Goal: Task Accomplishment & Management: Complete application form

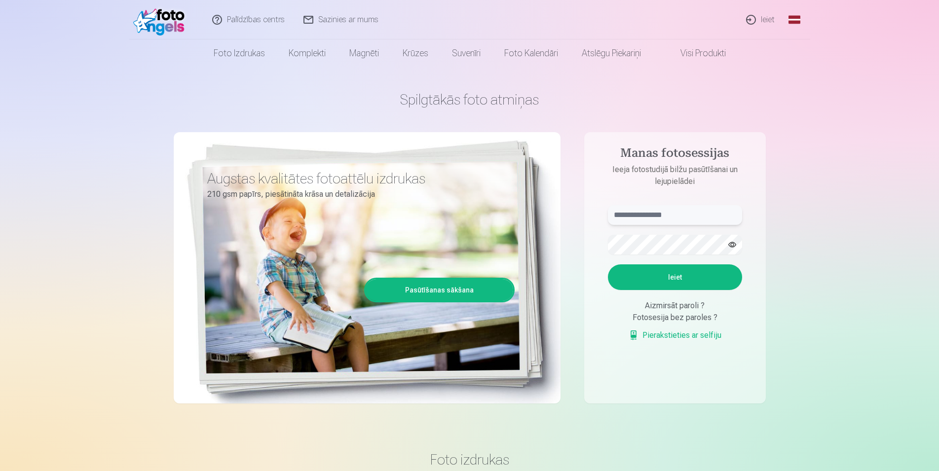
click at [664, 214] on input "text" at bounding box center [675, 215] width 134 height 20
type input "**********"
click at [688, 281] on button "Ieiet" at bounding box center [675, 278] width 134 height 26
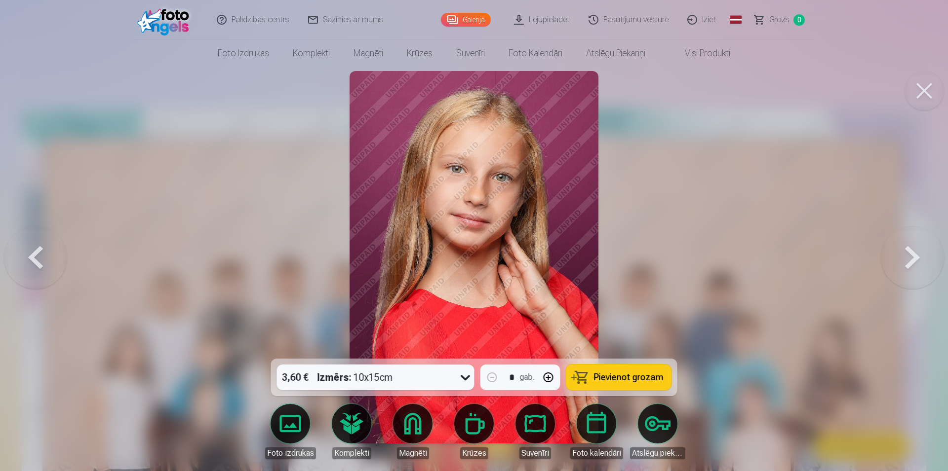
click at [905, 255] on button at bounding box center [912, 257] width 63 height 183
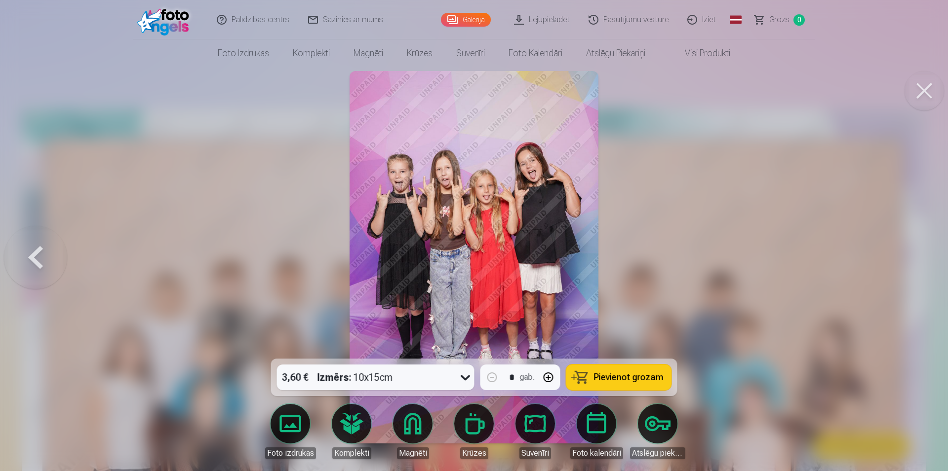
click at [46, 251] on button at bounding box center [35, 257] width 63 height 183
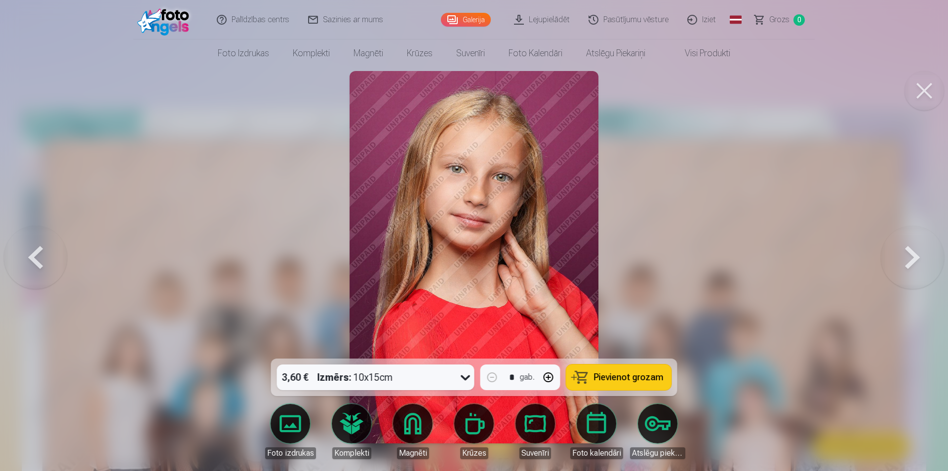
click at [46, 251] on button at bounding box center [35, 257] width 63 height 183
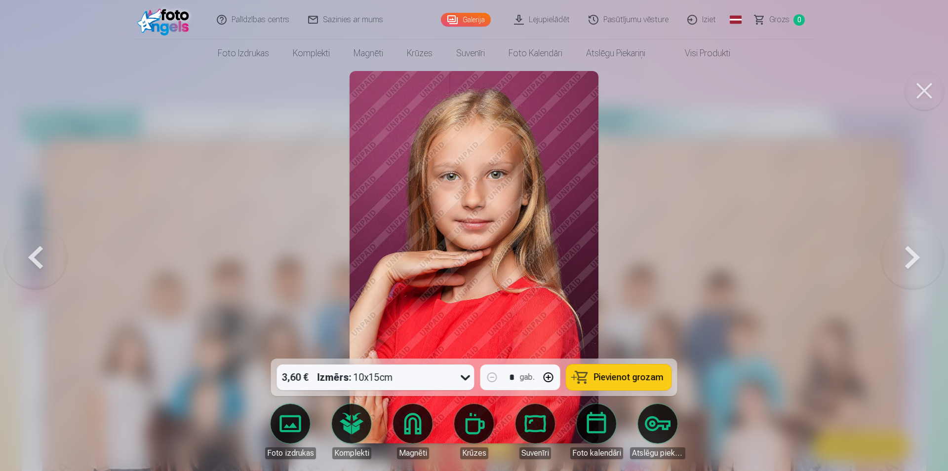
click at [46, 251] on button at bounding box center [35, 257] width 63 height 183
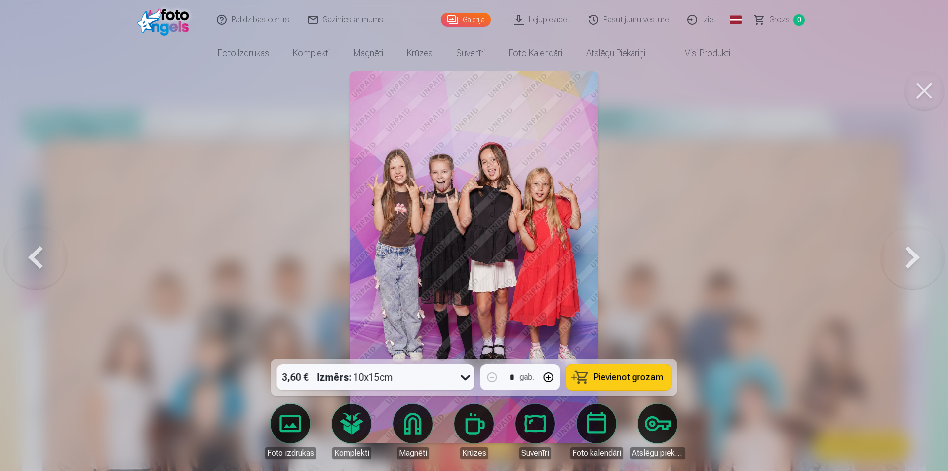
click at [46, 251] on button at bounding box center [35, 257] width 63 height 183
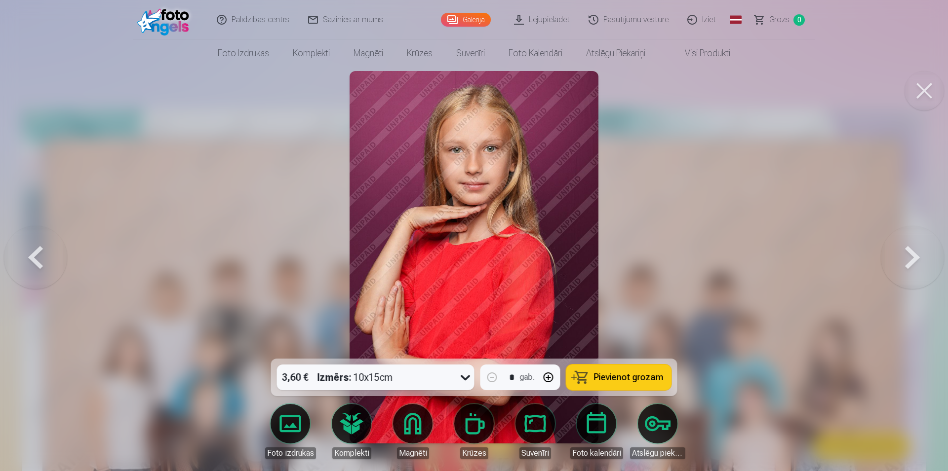
click at [46, 251] on button at bounding box center [35, 257] width 63 height 183
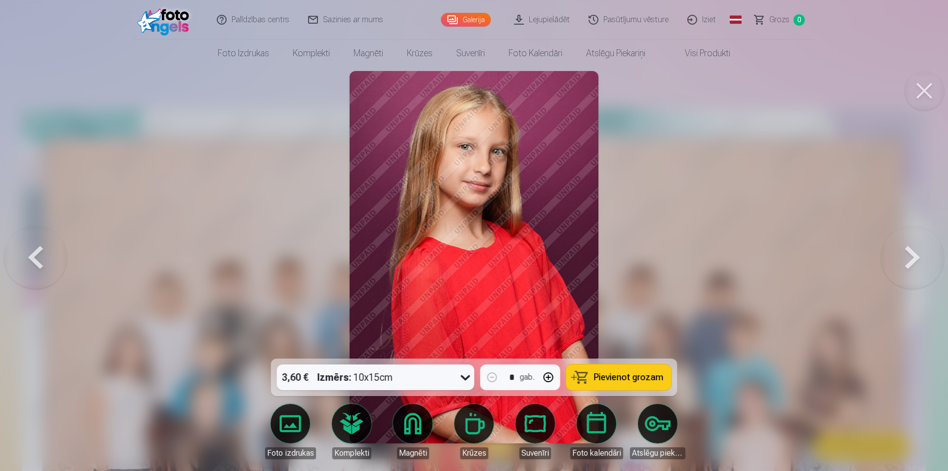
click at [46, 251] on button at bounding box center [35, 257] width 63 height 183
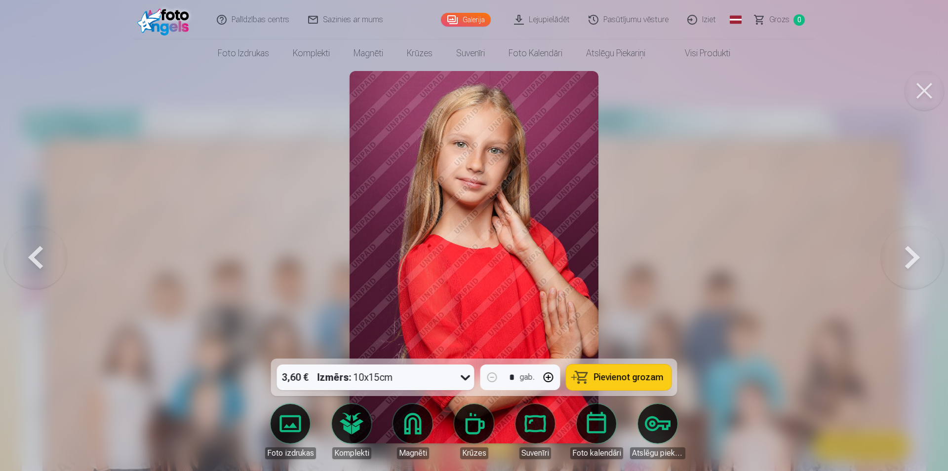
click at [46, 251] on button at bounding box center [35, 257] width 63 height 183
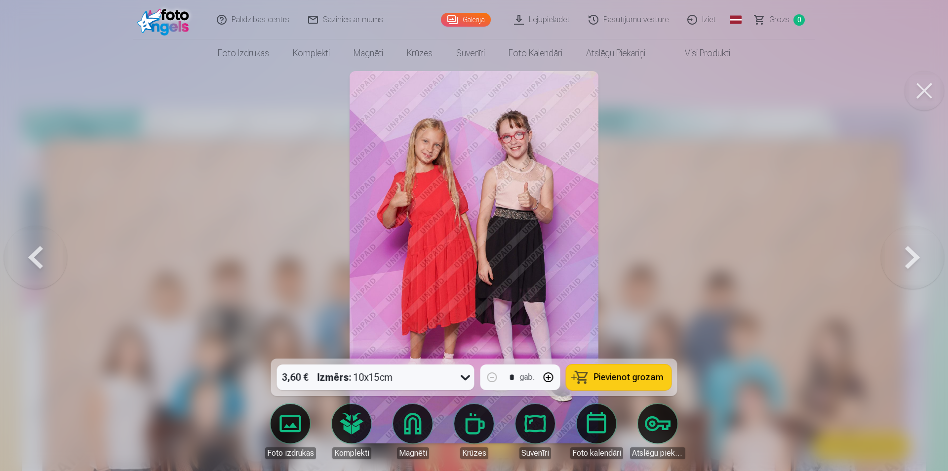
click at [46, 251] on button at bounding box center [35, 257] width 63 height 183
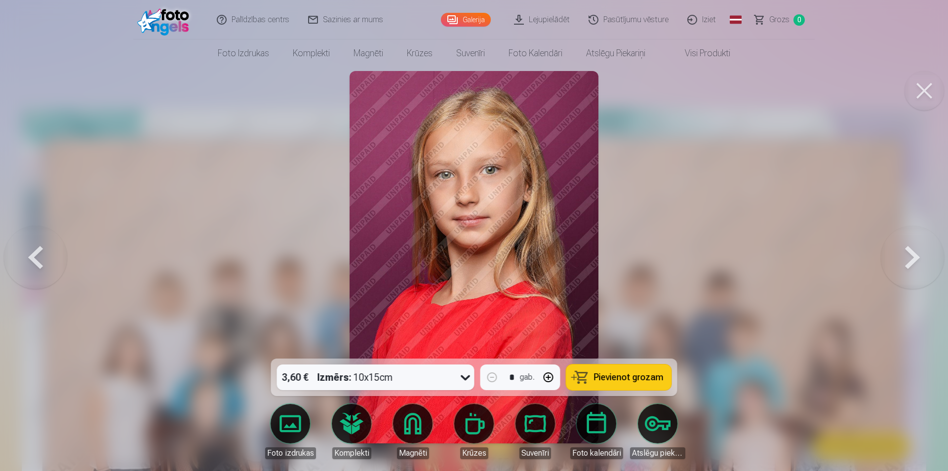
click at [47, 246] on button at bounding box center [35, 257] width 63 height 183
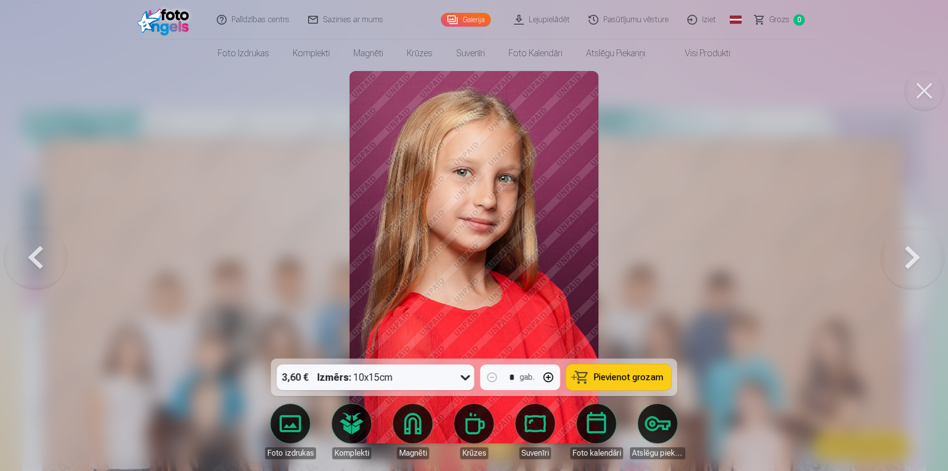
click at [47, 245] on button at bounding box center [35, 257] width 63 height 183
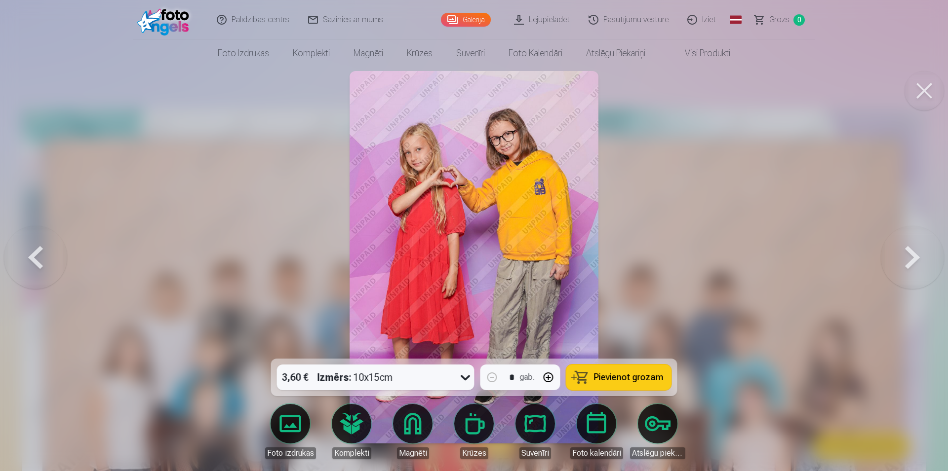
click at [48, 244] on button at bounding box center [35, 257] width 63 height 183
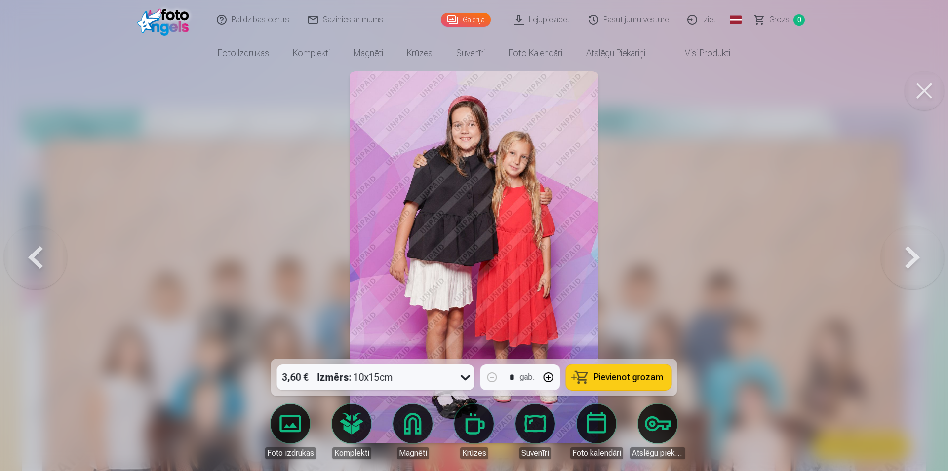
click at [48, 244] on button at bounding box center [35, 257] width 63 height 183
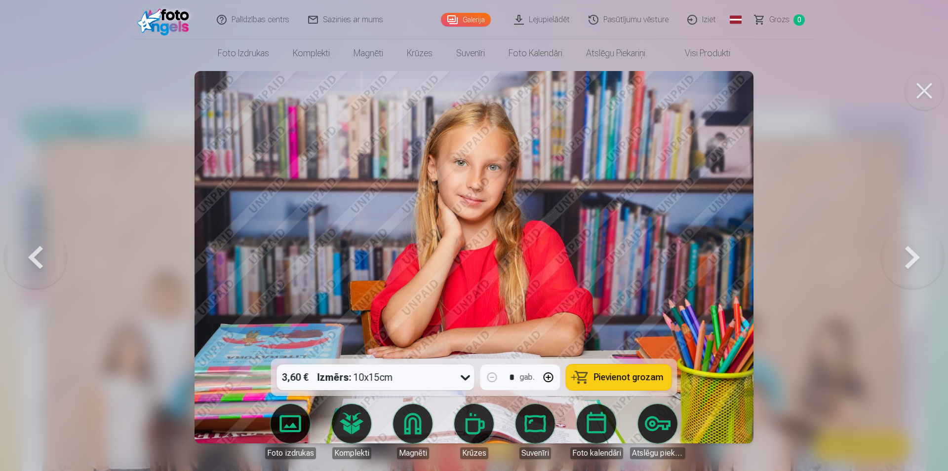
click at [48, 244] on button at bounding box center [35, 257] width 63 height 183
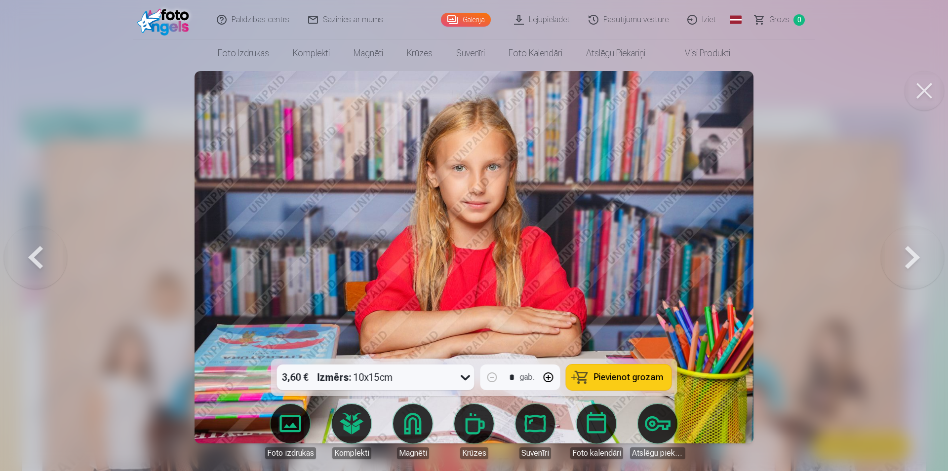
click at [48, 244] on button at bounding box center [35, 257] width 63 height 183
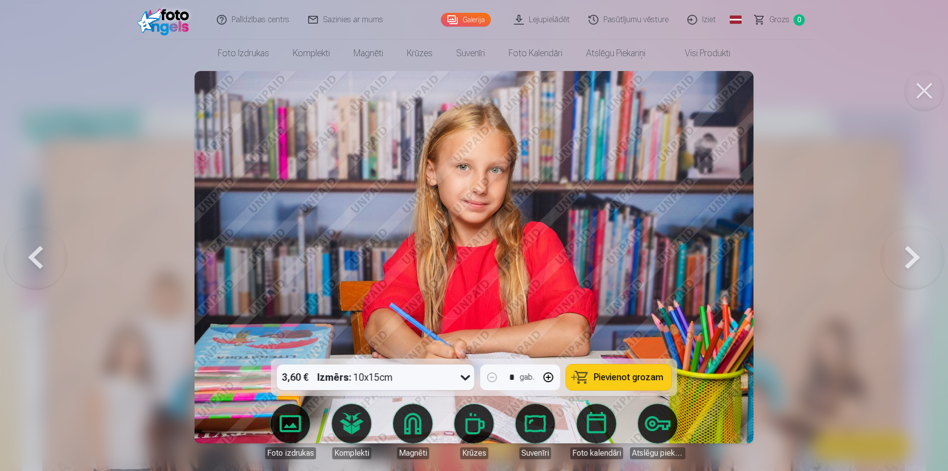
click at [48, 244] on button at bounding box center [35, 257] width 63 height 183
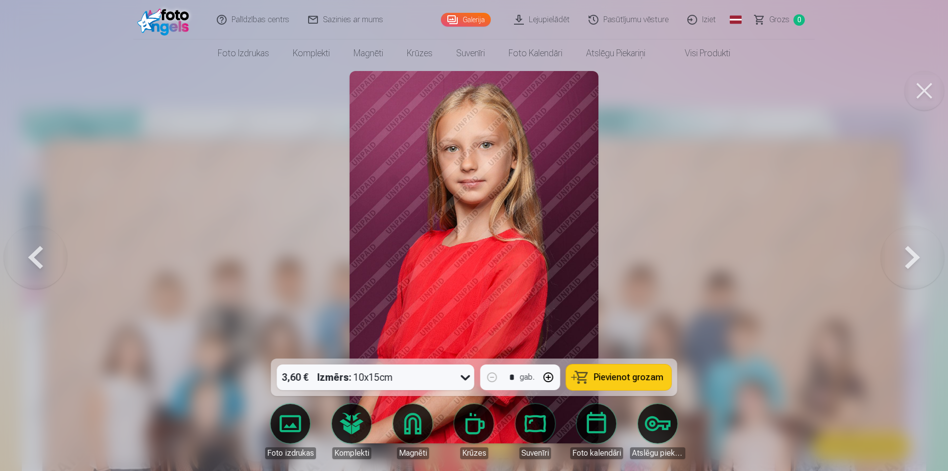
click at [48, 244] on button at bounding box center [35, 257] width 63 height 183
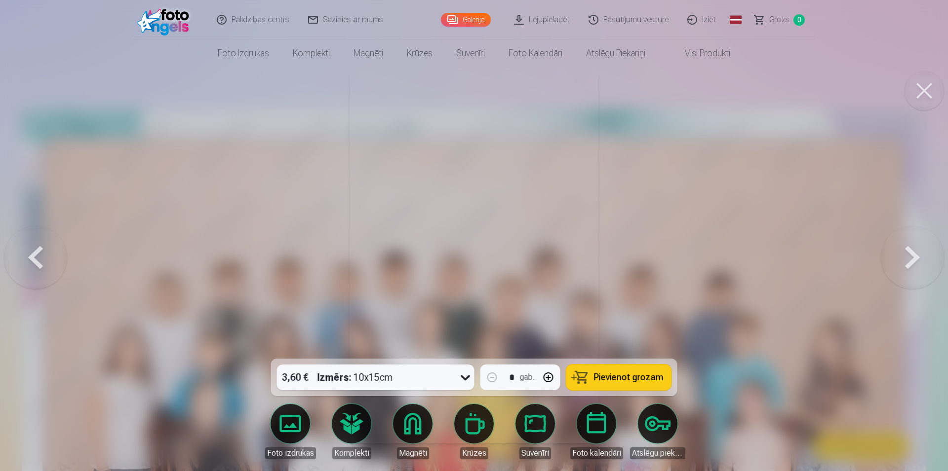
click at [48, 244] on button at bounding box center [35, 257] width 63 height 183
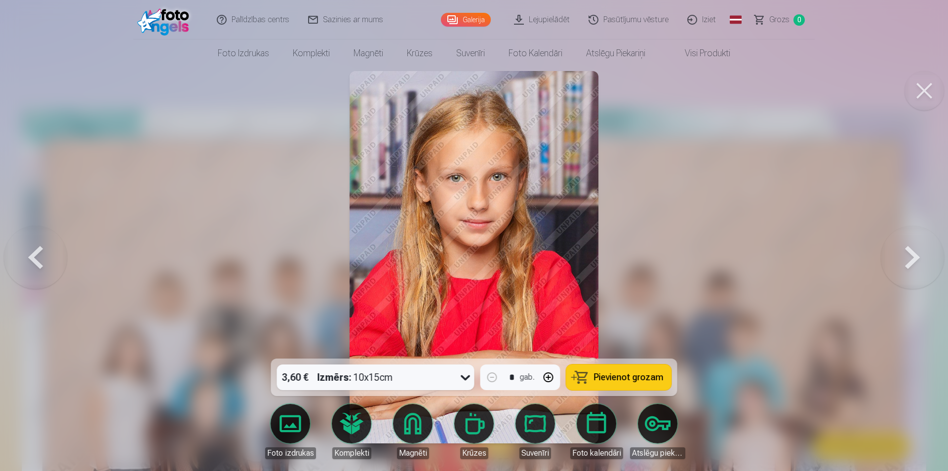
click at [48, 244] on button at bounding box center [35, 257] width 63 height 183
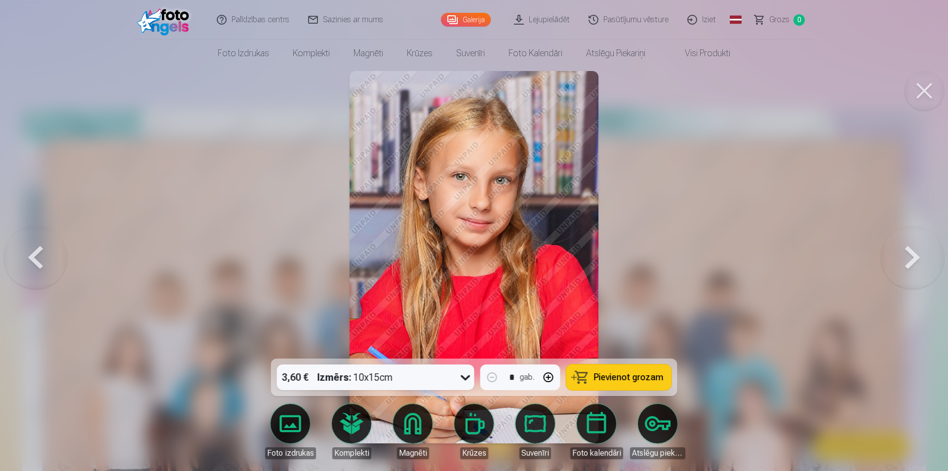
click at [48, 244] on button at bounding box center [35, 257] width 63 height 183
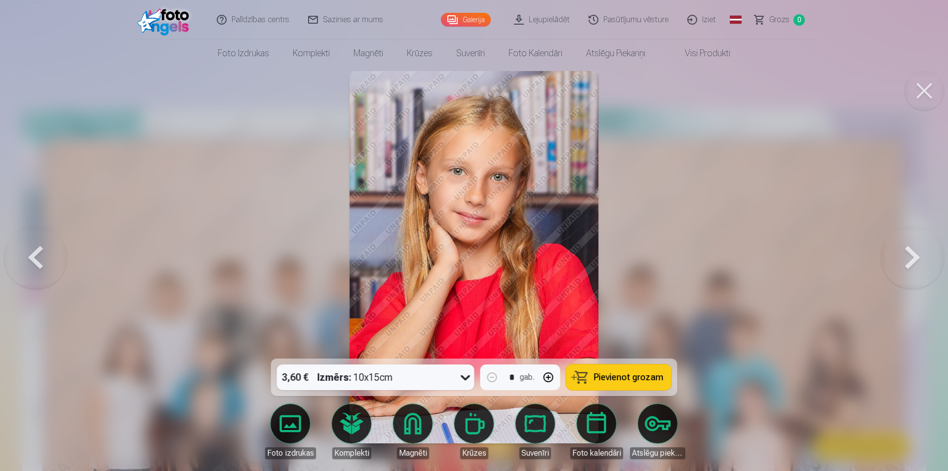
click at [48, 244] on button at bounding box center [35, 257] width 63 height 183
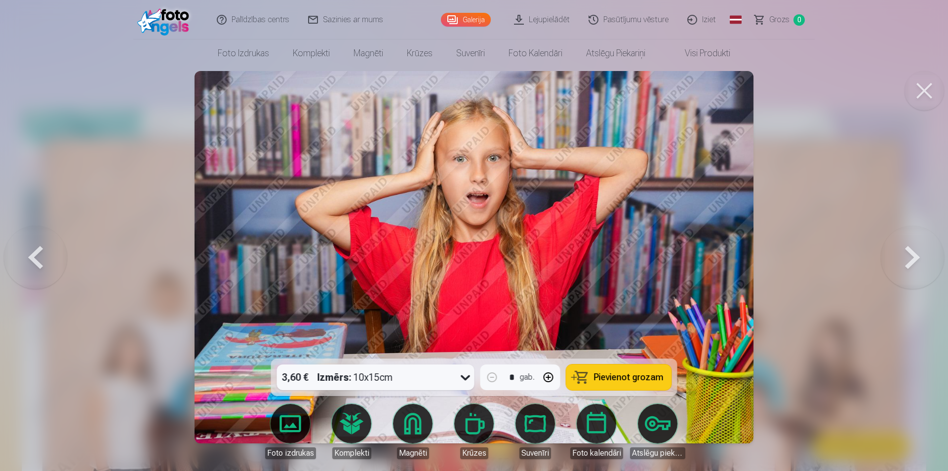
click at [48, 244] on button at bounding box center [35, 257] width 63 height 183
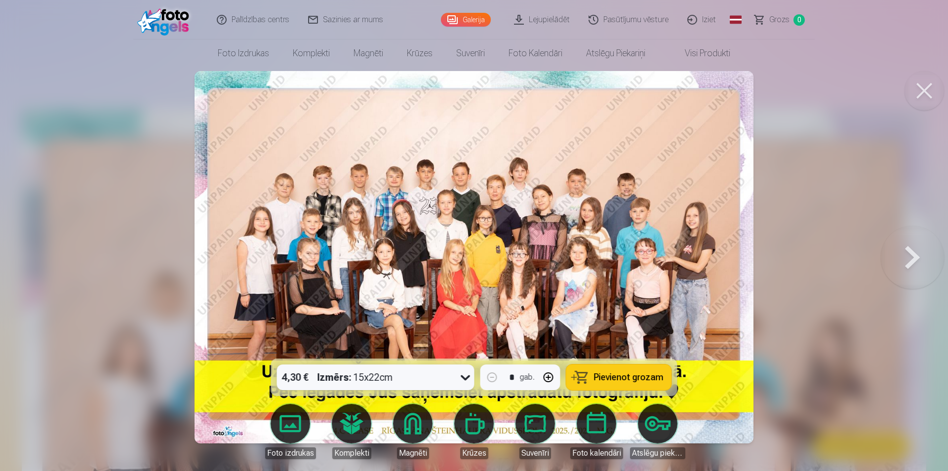
click at [48, 244] on div at bounding box center [474, 235] width 948 height 471
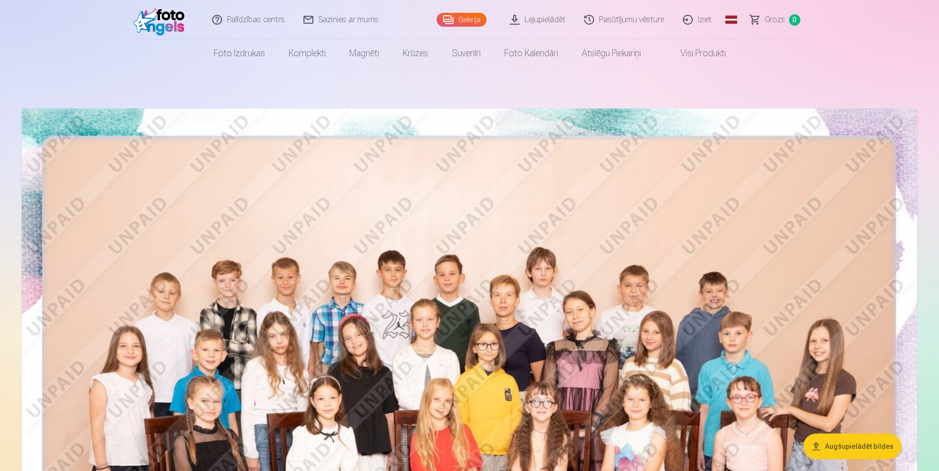
click at [52, 250] on img at bounding box center [470, 408] width 896 height 598
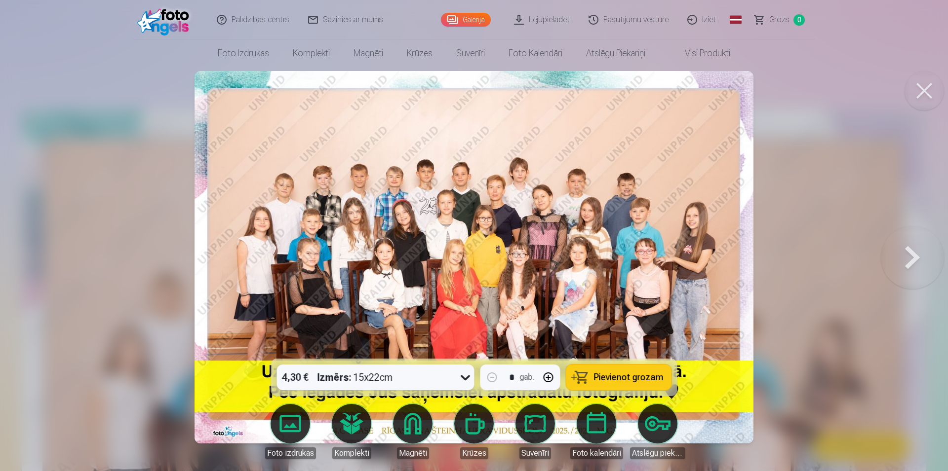
click at [52, 250] on div at bounding box center [474, 235] width 948 height 471
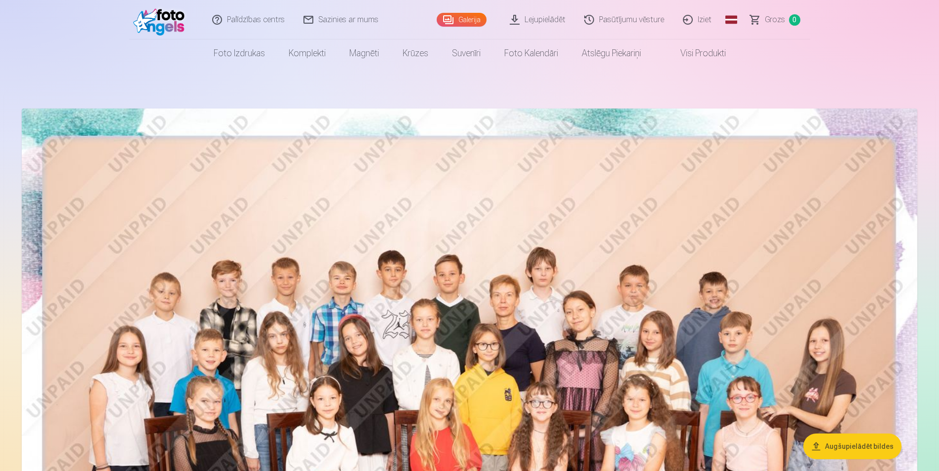
click at [52, 250] on img at bounding box center [470, 408] width 896 height 598
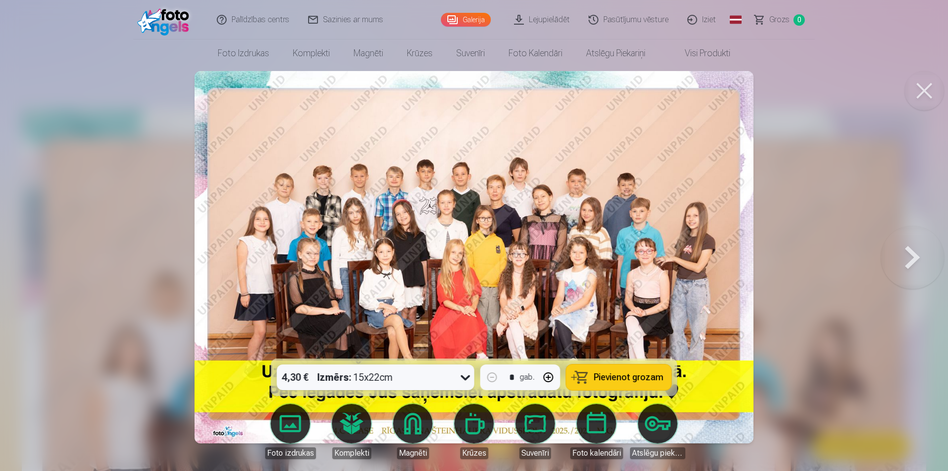
click at [903, 266] on button at bounding box center [912, 257] width 63 height 183
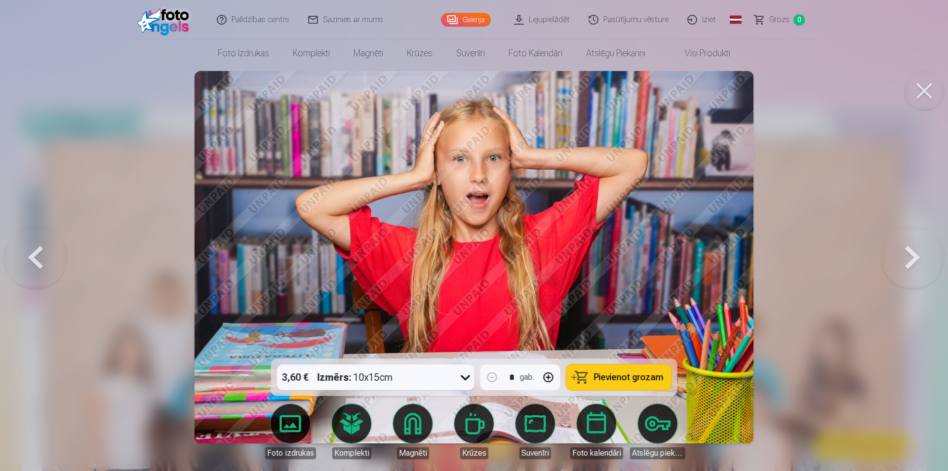
click at [902, 266] on button at bounding box center [912, 257] width 63 height 183
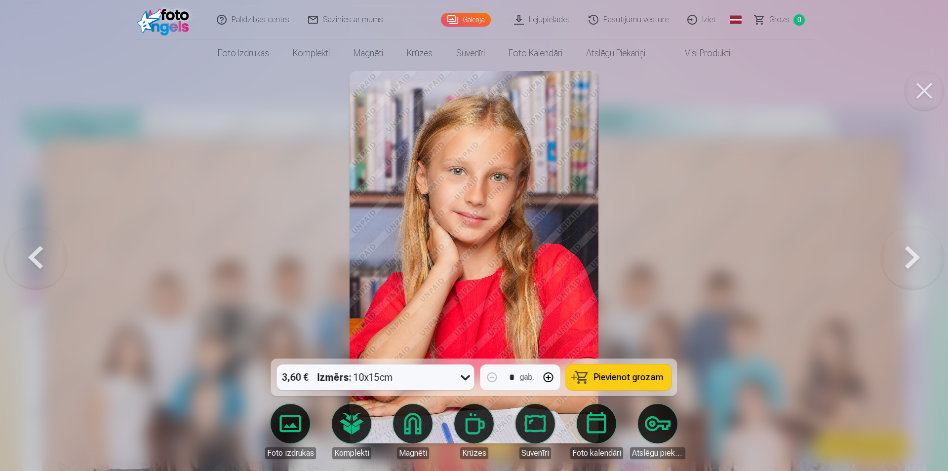
click at [902, 266] on button at bounding box center [912, 257] width 63 height 183
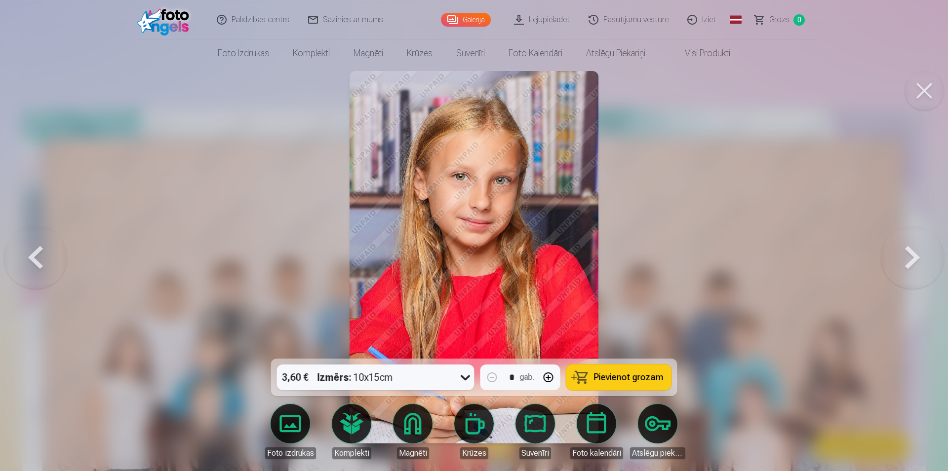
click at [902, 266] on button at bounding box center [912, 257] width 63 height 183
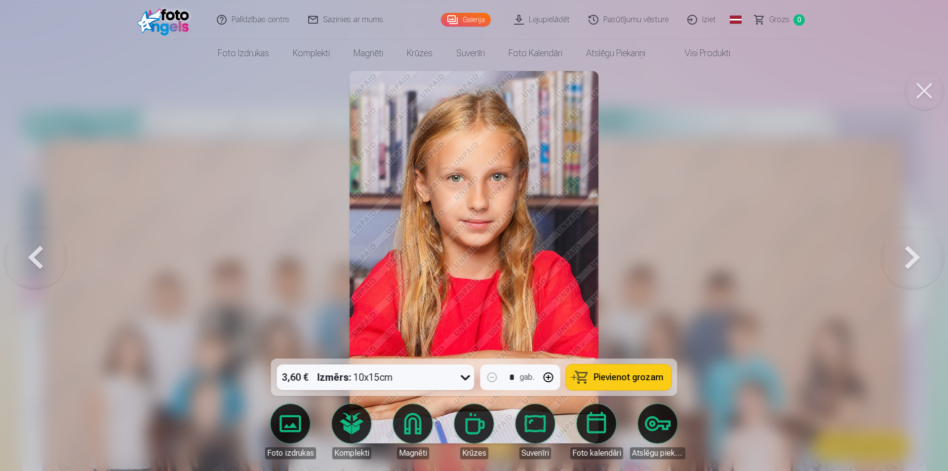
click at [902, 266] on button at bounding box center [912, 257] width 63 height 183
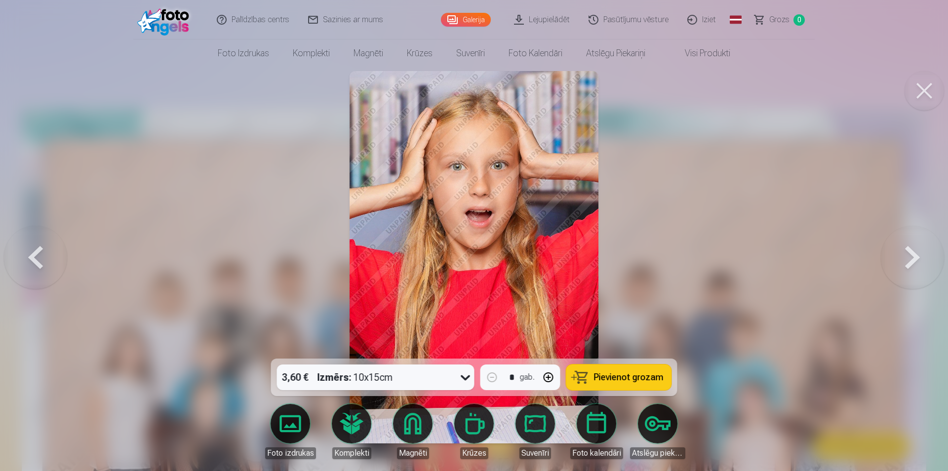
click at [902, 266] on button at bounding box center [912, 257] width 63 height 183
